Goal: Information Seeking & Learning: Learn about a topic

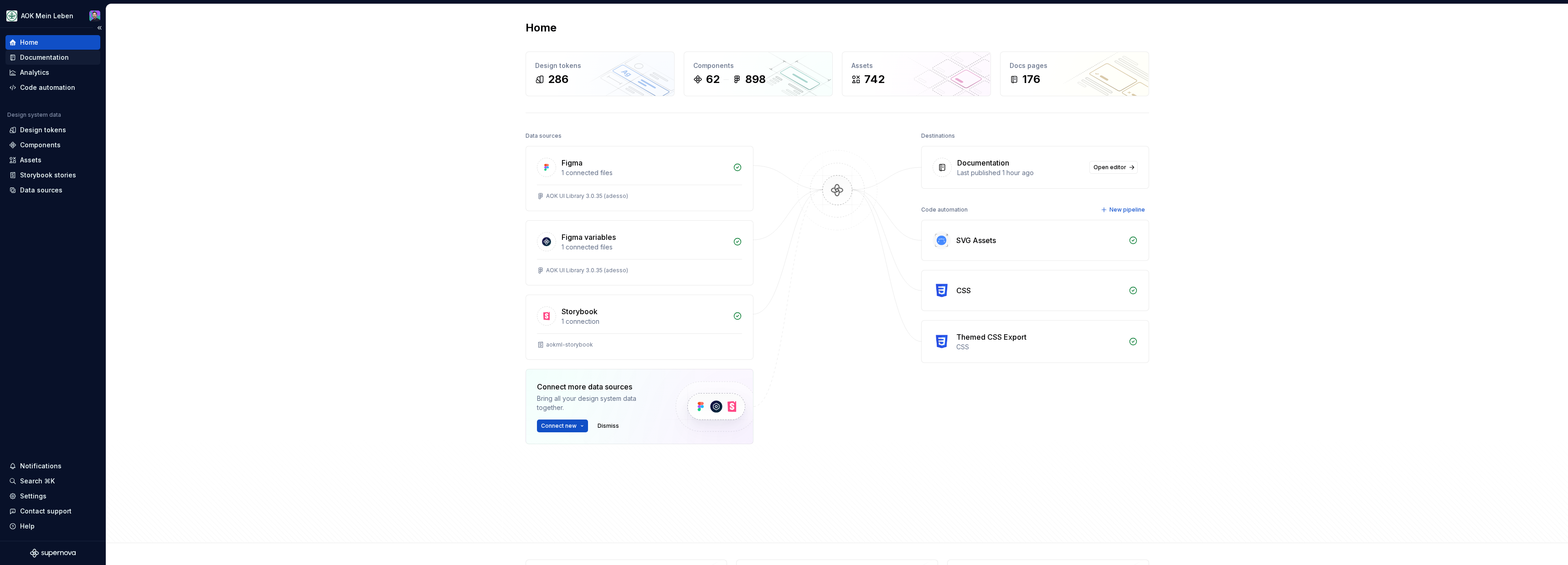
click at [43, 57] on div "Documentation" at bounding box center [44, 58] width 49 height 9
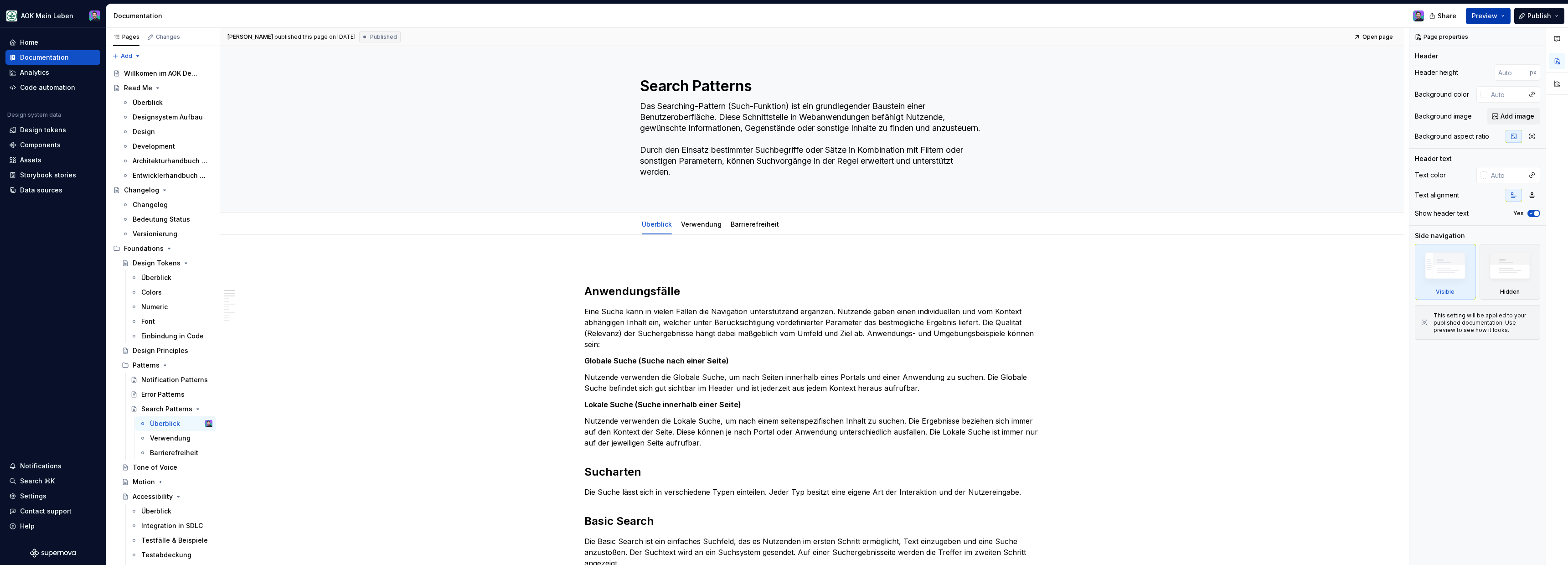
click at [1507, 17] on button "Preview" at bounding box center [1488, 16] width 45 height 16
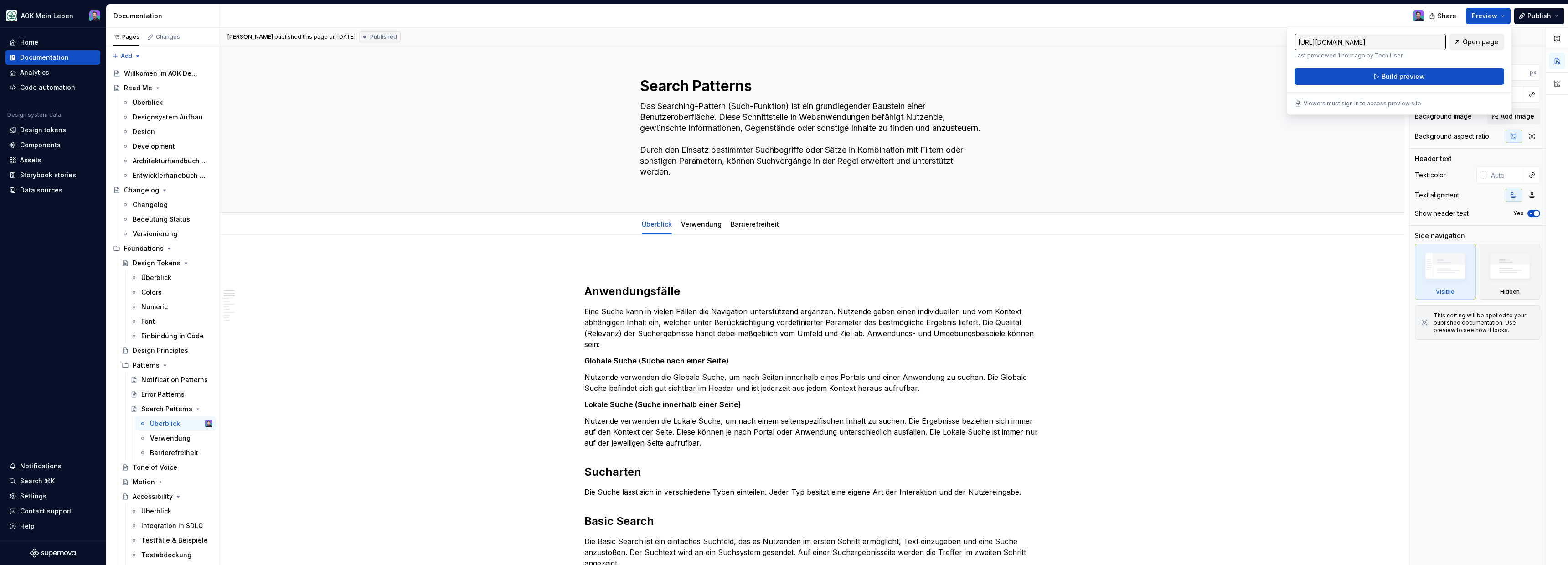
click at [1480, 38] on span "Open page" at bounding box center [1480, 42] width 35 height 9
type textarea "*"
